Goal: Book appointment/travel/reservation

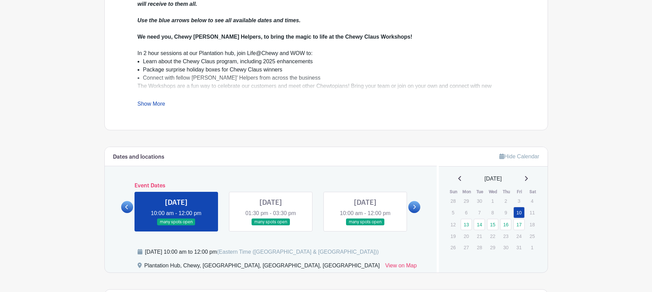
scroll to position [282, 0]
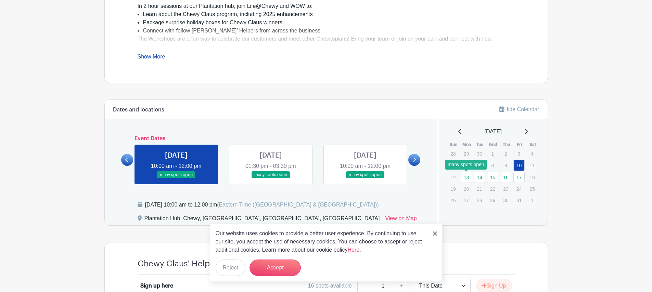
click at [466, 177] on link "13" at bounding box center [465, 177] width 11 height 11
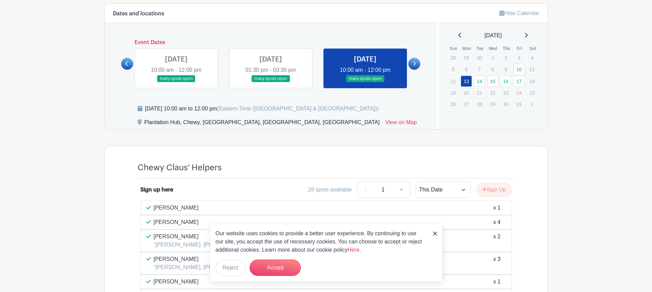
scroll to position [376, 0]
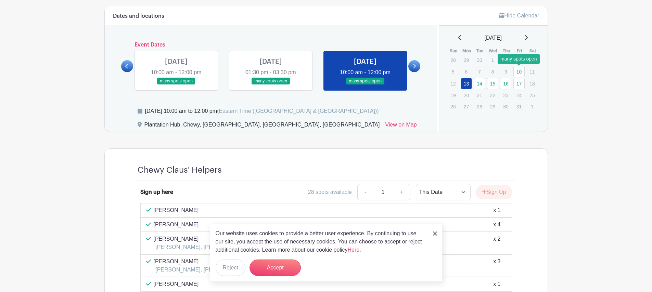
click at [518, 75] on link "10" at bounding box center [518, 71] width 11 height 11
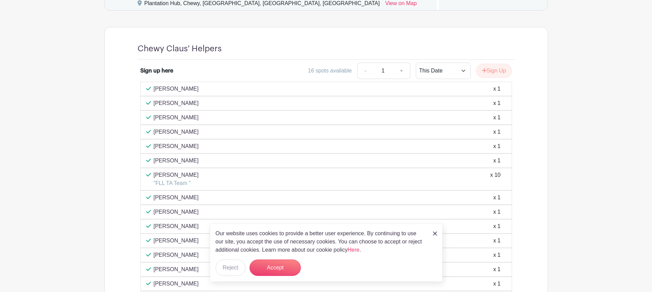
scroll to position [260, 0]
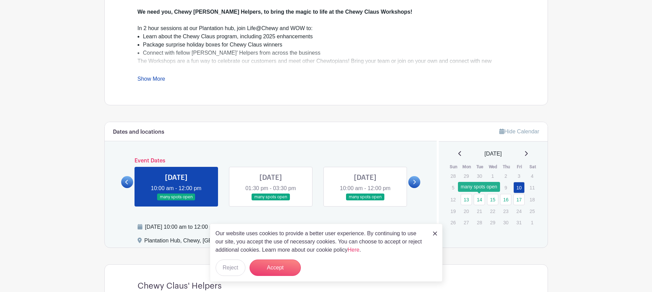
click at [478, 201] on link "14" at bounding box center [478, 199] width 11 height 11
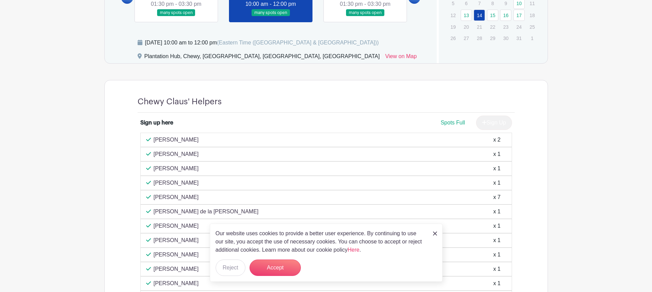
scroll to position [414, 0]
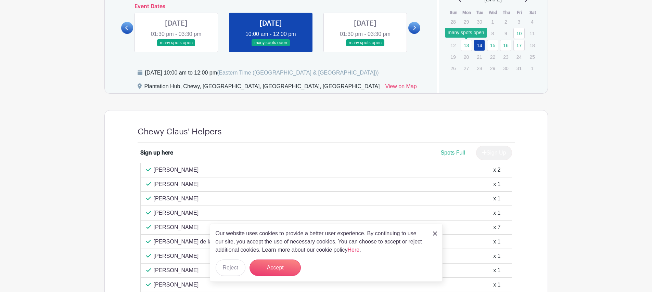
click at [465, 48] on link "13" at bounding box center [465, 45] width 11 height 11
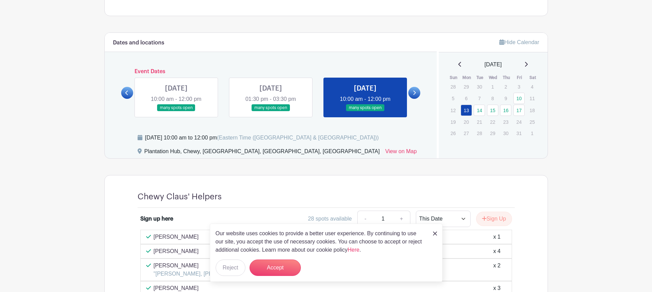
scroll to position [348, 0]
